Goal: Information Seeking & Learning: Learn about a topic

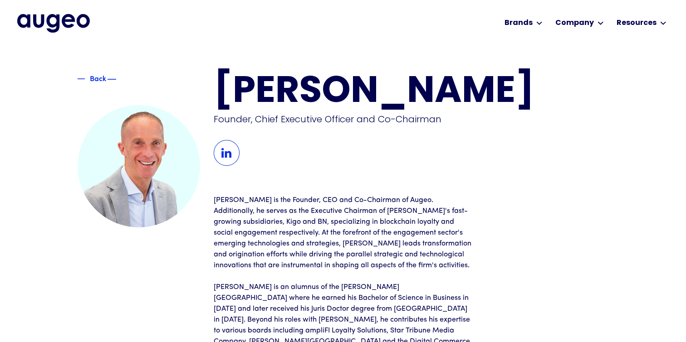
click at [90, 80] on div "Back" at bounding box center [98, 78] width 16 height 11
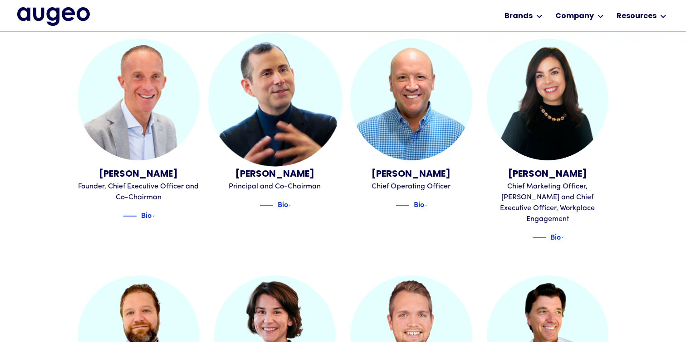
scroll to position [267, 0]
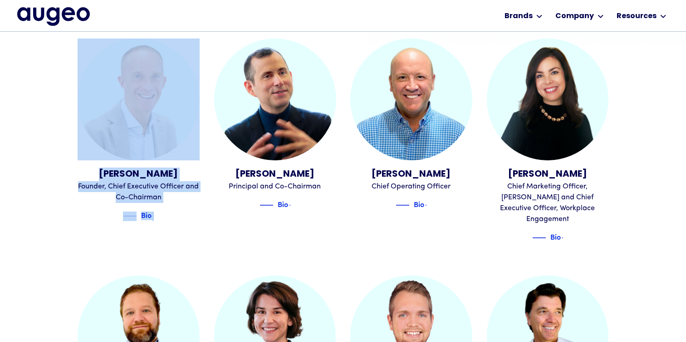
drag, startPoint x: 31, startPoint y: 164, endPoint x: 31, endPoint y: 241, distance: 76.6
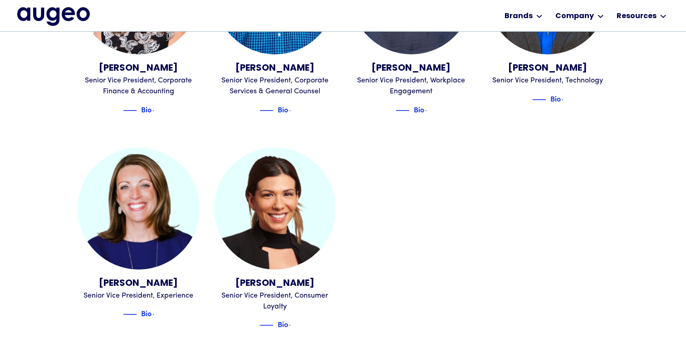
scroll to position [1030, 0]
